Goal: Task Accomplishment & Management: Manage account settings

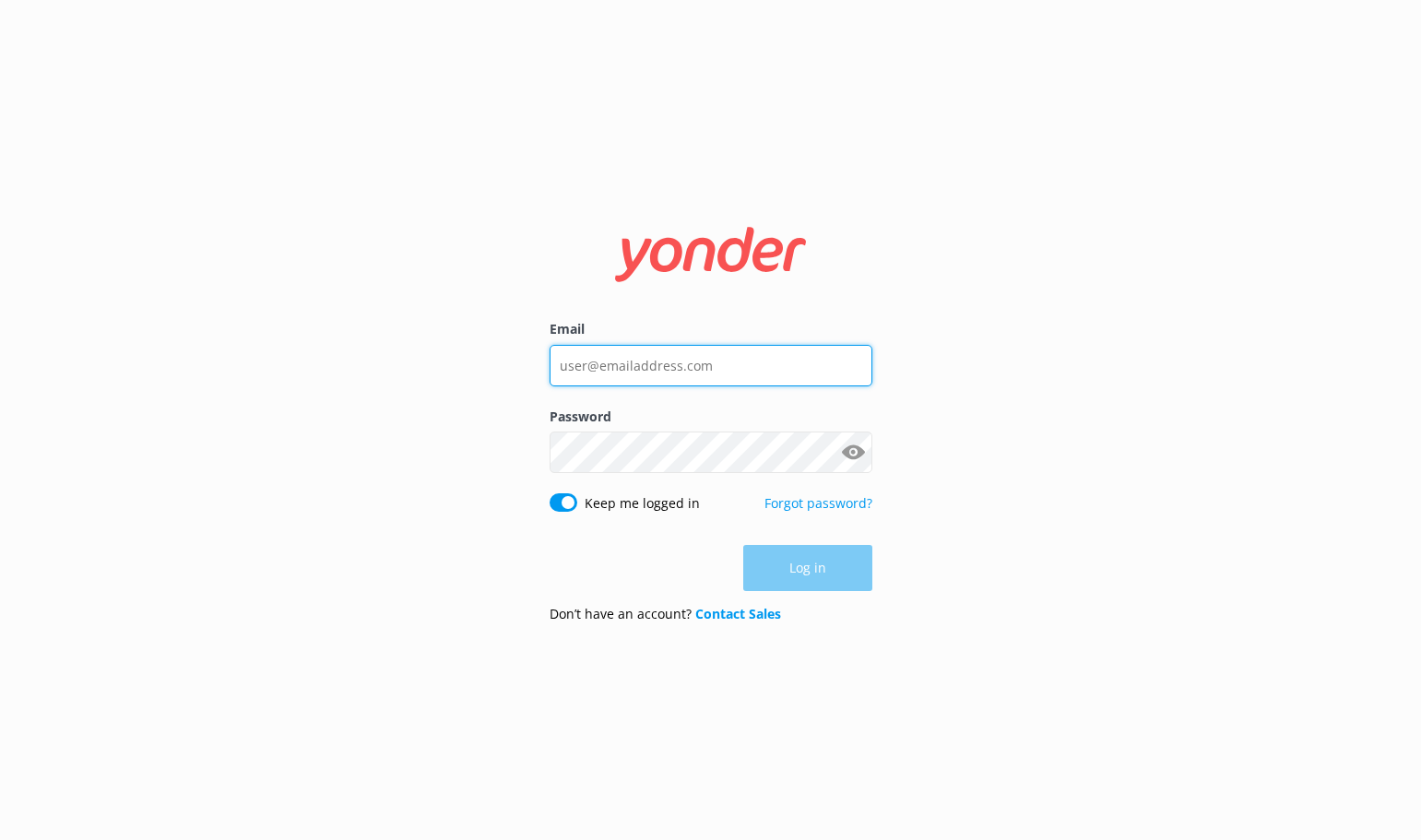
type input "[EMAIL_ADDRESS][DOMAIN_NAME]"
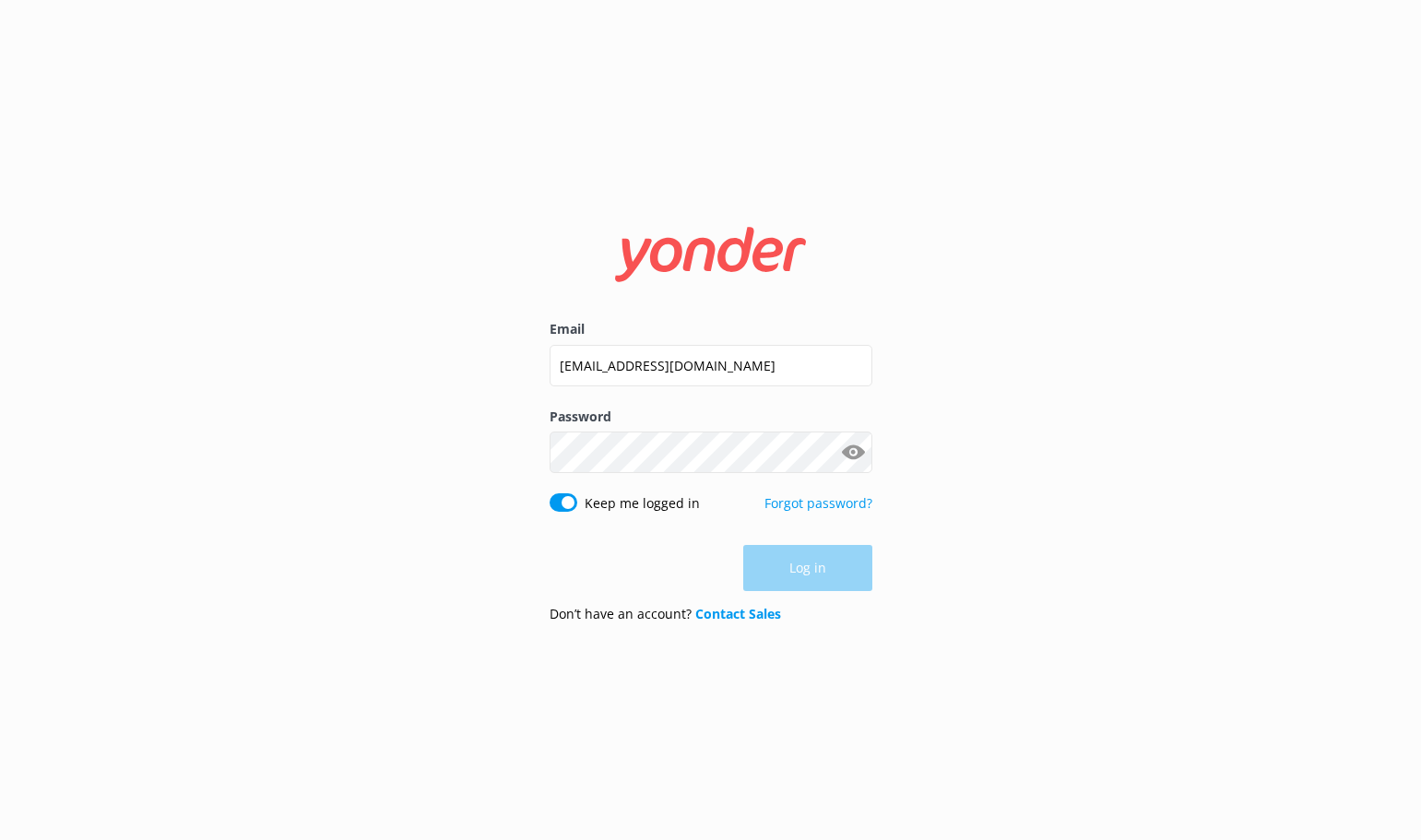
click at [800, 566] on div "Log in" at bounding box center [710, 568] width 323 height 46
click at [800, 569] on button "Log in" at bounding box center [808, 569] width 129 height 46
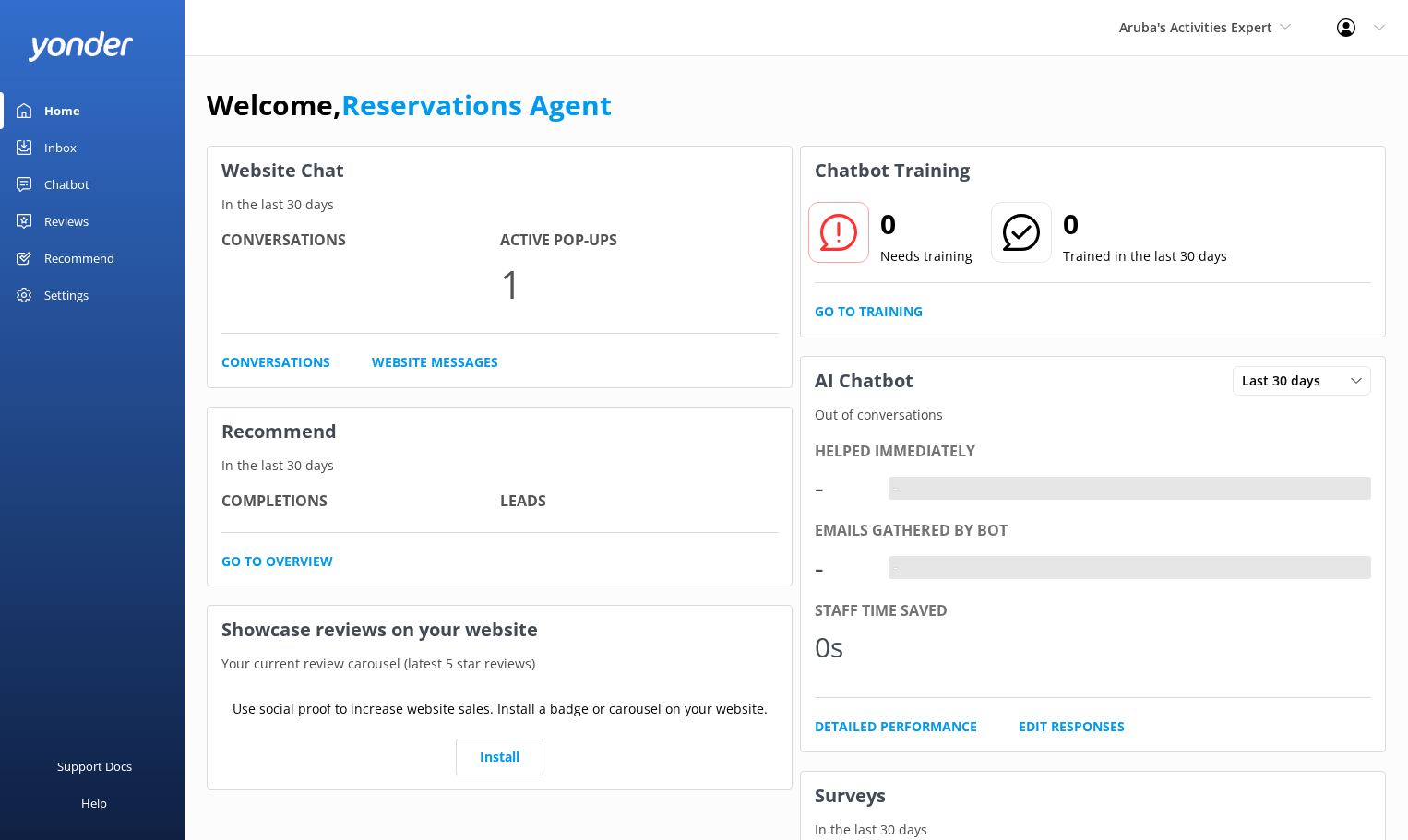
click at [68, 144] on div "Inbox" at bounding box center [60, 147] width 32 height 37
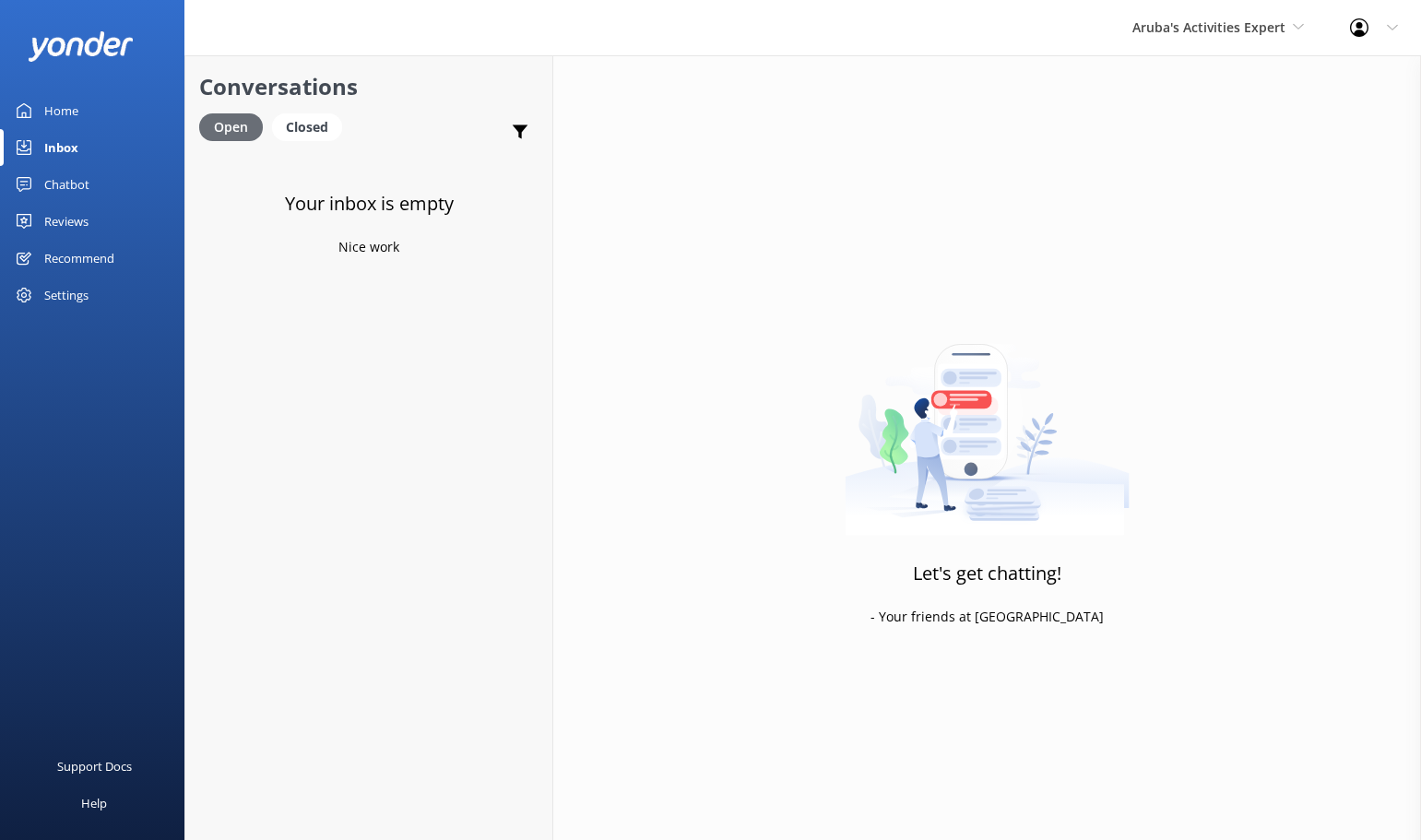
click at [230, 122] on div "Open" at bounding box center [231, 127] width 64 height 28
